Goal: Find specific page/section: Find specific page/section

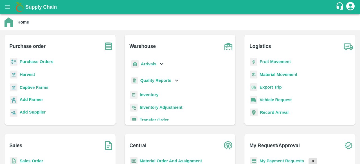
click at [37, 63] on b "Purchase Orders" at bounding box center [37, 62] width 34 height 4
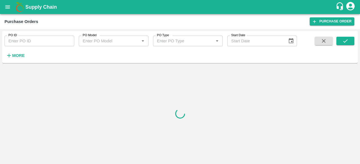
click at [8, 13] on button "open drawer" at bounding box center [7, 7] width 13 height 13
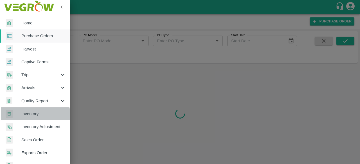
click at [31, 117] on link "Inventory" at bounding box center [35, 114] width 70 height 13
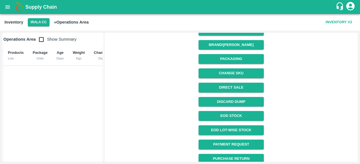
scroll to position [88, 0]
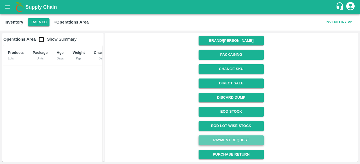
click at [229, 141] on link "Payment Request" at bounding box center [231, 141] width 65 height 10
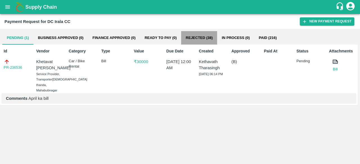
click at [200, 37] on button "Rejected (38)" at bounding box center [199, 37] width 36 height 13
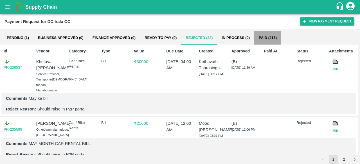
click at [273, 35] on button "Paid (216)" at bounding box center [267, 37] width 27 height 13
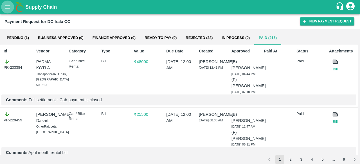
click at [6, 7] on icon "open drawer" at bounding box center [7, 6] width 5 height 3
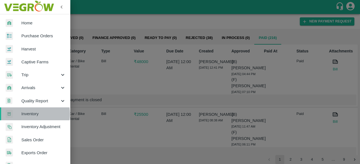
click at [29, 114] on span "Inventory" at bounding box center [43, 114] width 44 height 6
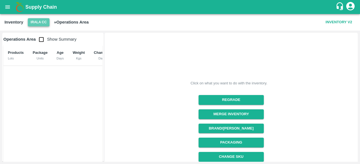
click at [33, 21] on button "Irala CC" at bounding box center [39, 22] width 22 height 8
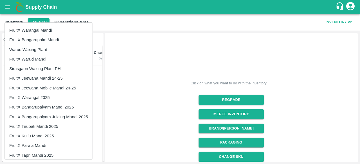
scroll to position [70, 0]
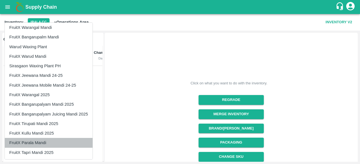
click at [33, 142] on li "FruitX Parala Mandi" at bounding box center [49, 143] width 88 height 10
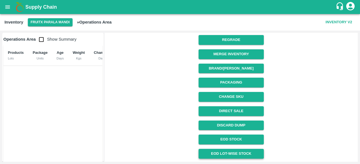
scroll to position [88, 0]
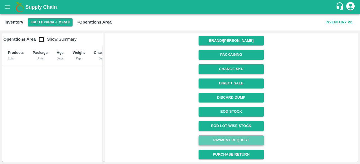
click at [219, 139] on link "Payment Request" at bounding box center [231, 141] width 65 height 10
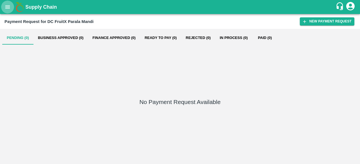
click at [4, 5] on icon "open drawer" at bounding box center [7, 7] width 6 height 6
